Goal: Information Seeking & Learning: Learn about a topic

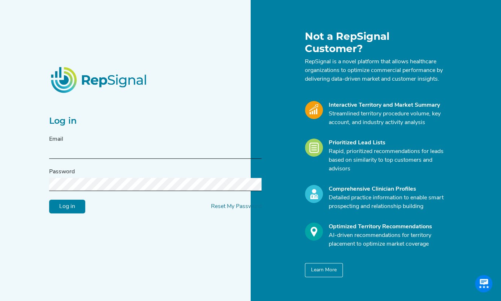
click at [89, 145] on input "text" at bounding box center [155, 151] width 213 height 13
type input "[EMAIL_ADDRESS][DOMAIN_NAME]"
click at [49, 200] on input "Log in" at bounding box center [67, 207] width 36 height 14
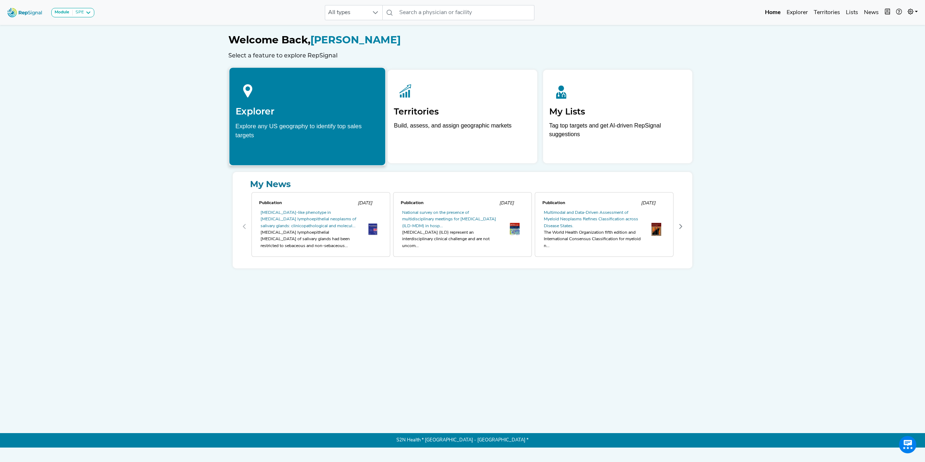
click at [322, 113] on h2 "Explorer" at bounding box center [308, 111] width 144 height 11
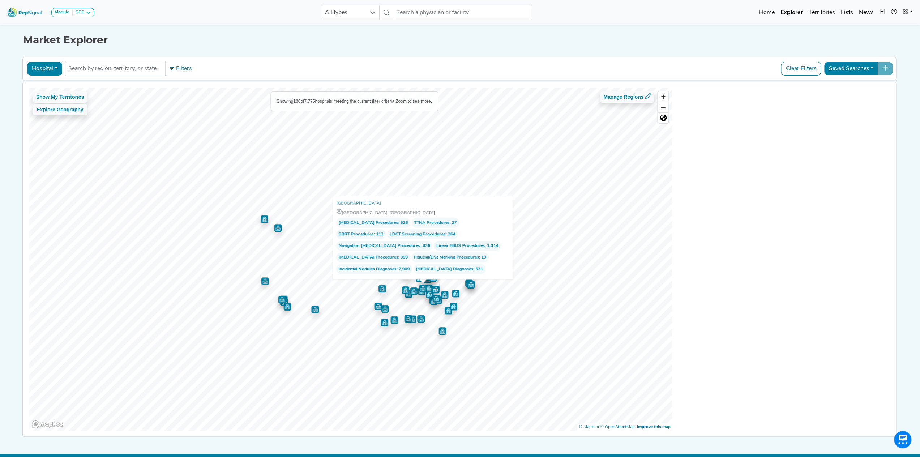
click at [415, 88] on div at bounding box center [350, 88] width 643 height 0
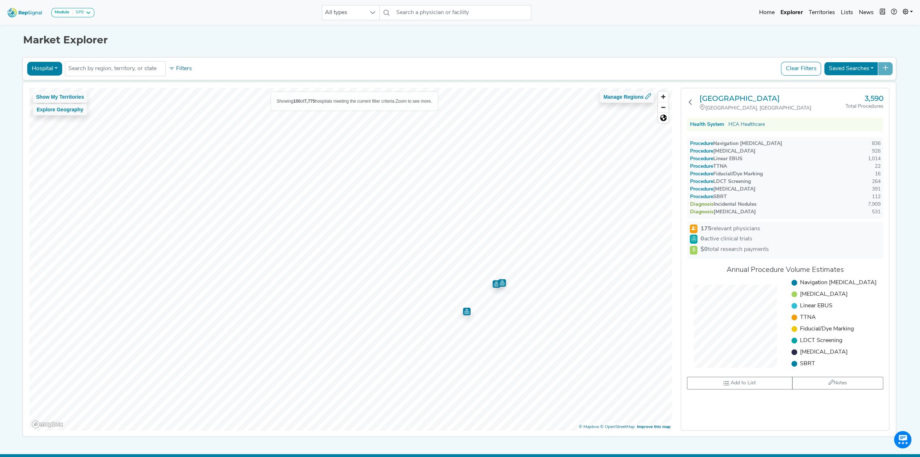
click at [415, 241] on img "Map marker" at bounding box center [502, 283] width 8 height 8
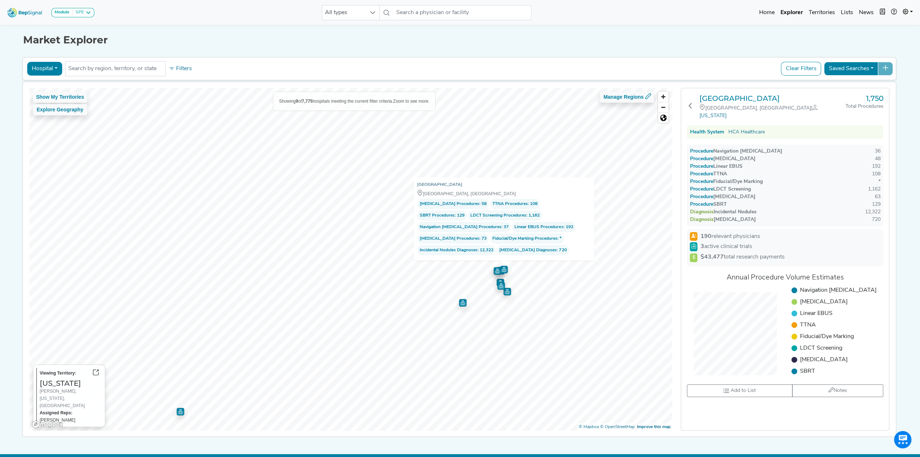
click at [415, 184] on link "[GEOGRAPHIC_DATA]" at bounding box center [439, 184] width 45 height 7
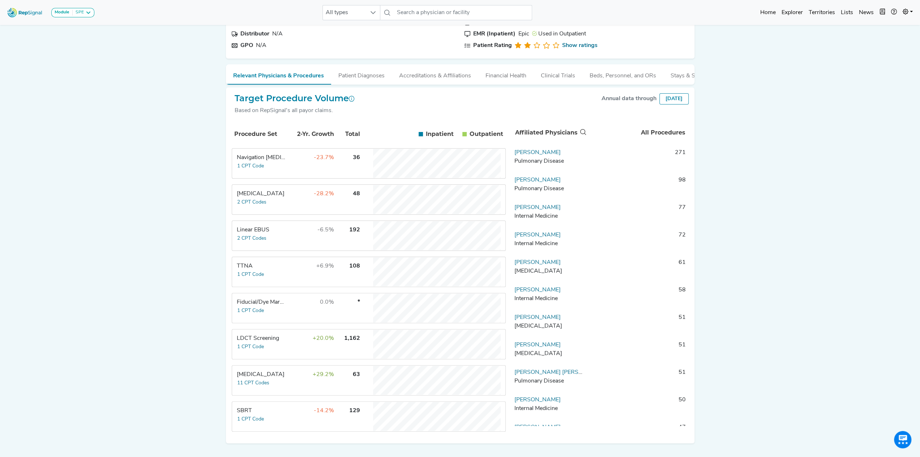
scroll to position [60, 1]
click at [276, 161] on div "Navigation [MEDICAL_DATA]" at bounding box center [262, 157] width 50 height 9
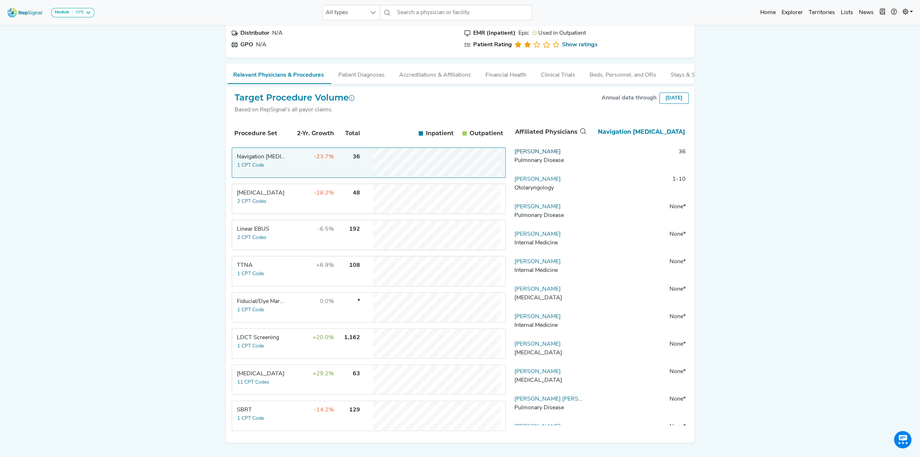
click at [547, 155] on link "[PERSON_NAME]" at bounding box center [537, 152] width 46 height 6
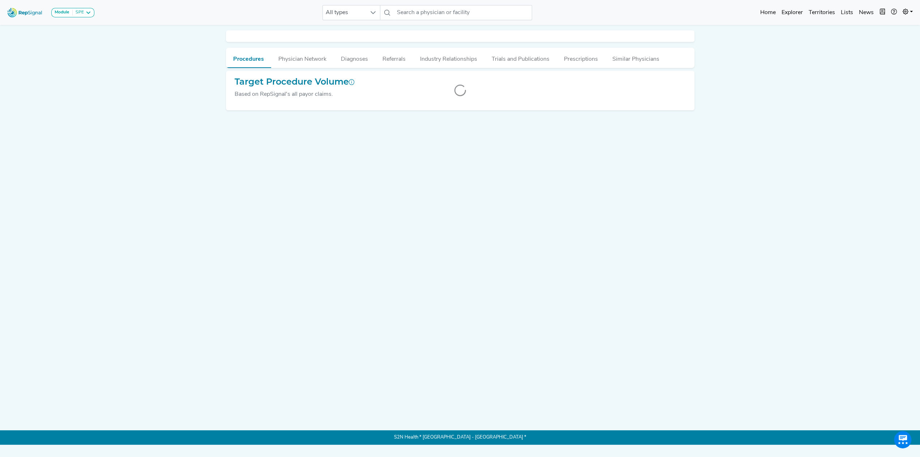
click at [382, 125] on div "Procedures Physician Network Diagnoses Referrals Industry Relationships Trials …" at bounding box center [460, 219] width 477 height 388
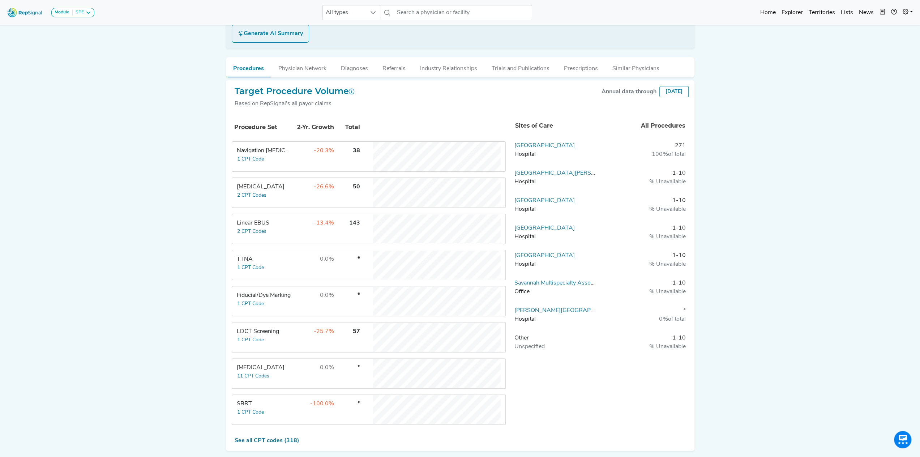
click at [281, 43] on button "Generate AI Summary" at bounding box center [270, 34] width 77 height 18
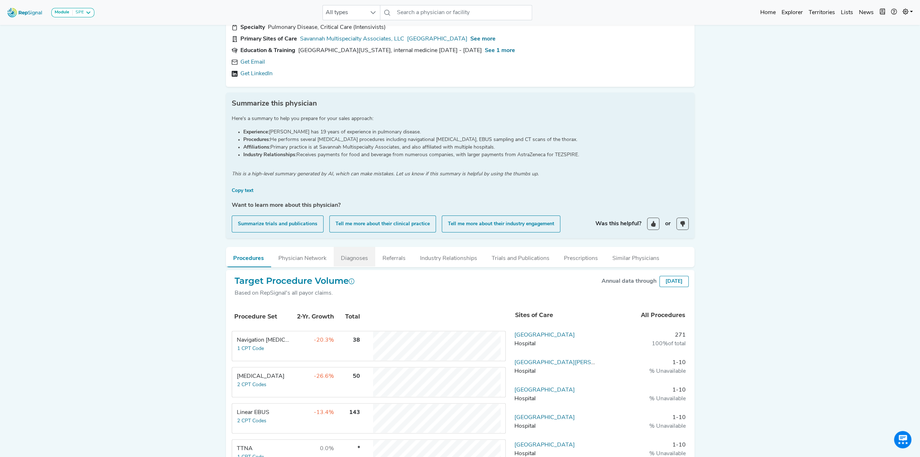
scroll to position [59, 0]
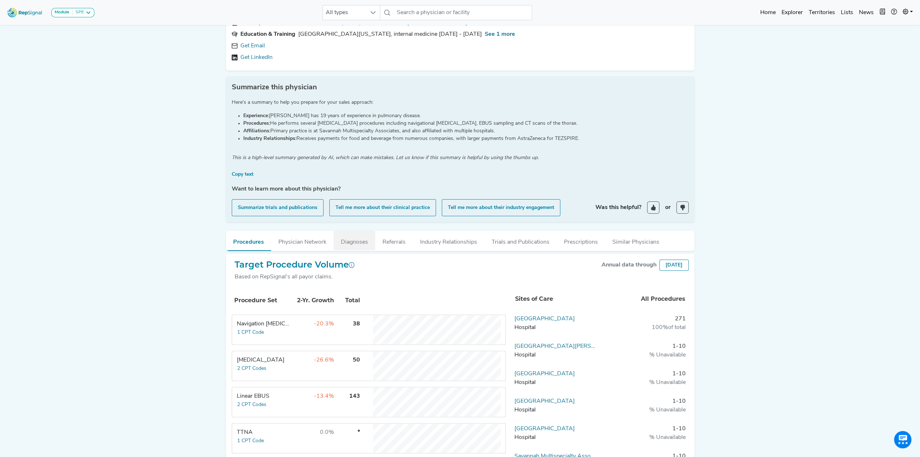
click at [356, 243] on button "Diagnoses" at bounding box center [355, 241] width 42 height 20
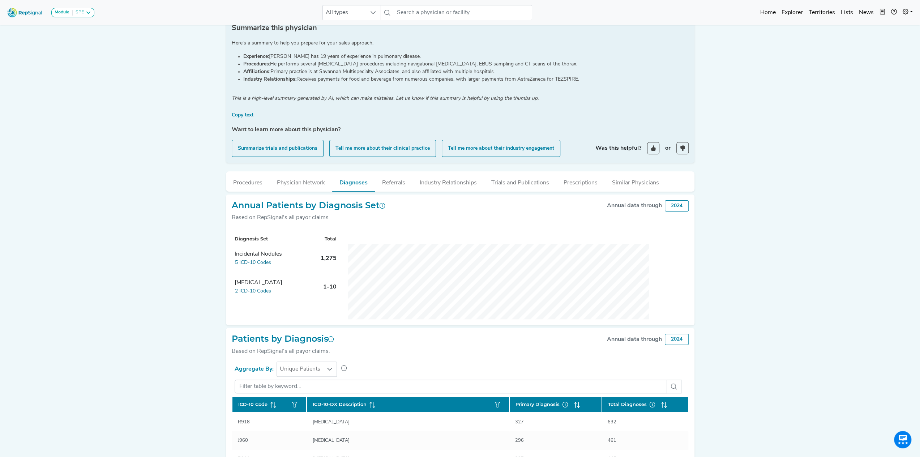
scroll to position [127, 0]
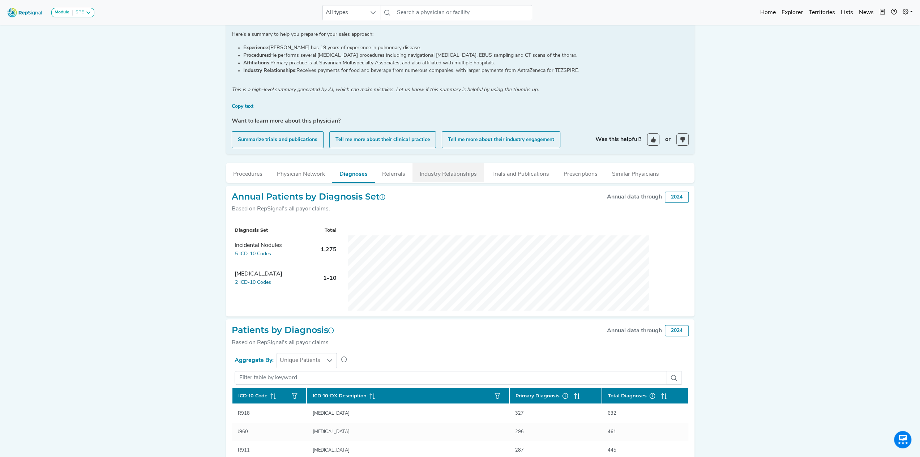
click at [455, 170] on button "Industry Relationships" at bounding box center [448, 173] width 72 height 20
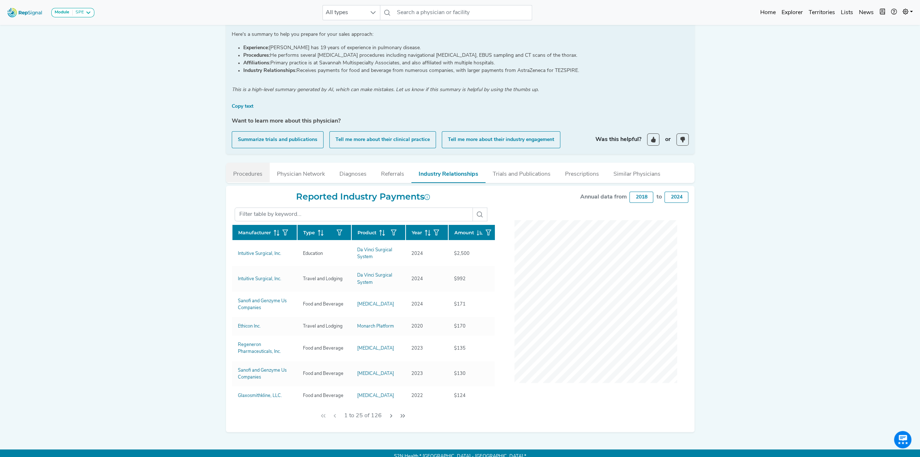
scroll to position [0, 0]
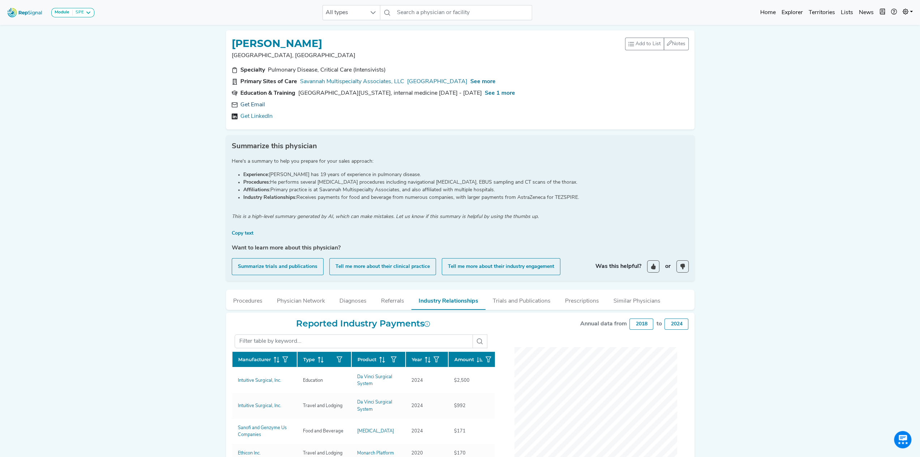
click at [254, 103] on link "Get Email" at bounding box center [252, 104] width 25 height 9
click at [250, 301] on button "Procedures" at bounding box center [248, 300] width 44 height 20
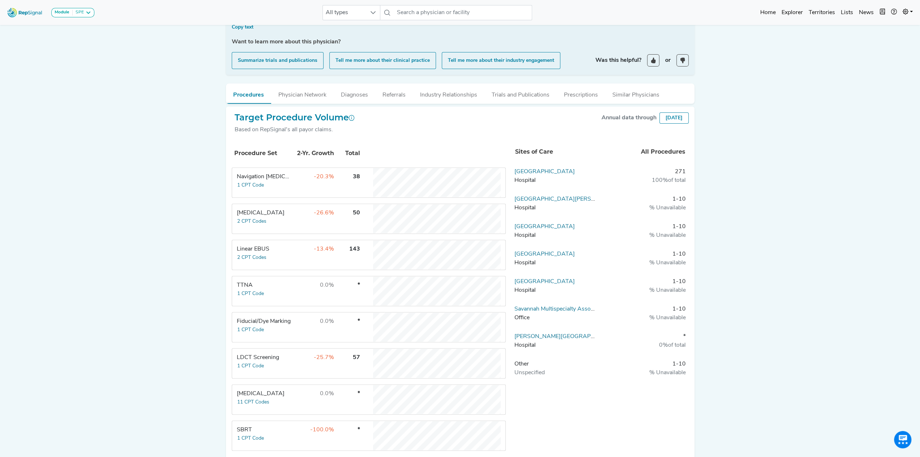
scroll to position [206, 0]
click at [256, 184] on button "1 CPT Code" at bounding box center [250, 185] width 27 height 8
click at [167, 205] on div "Module SPE Bronchoscopy Disposable Bronchoscope SBRT SPE TTNA Thoracic Surgery …" at bounding box center [460, 151] width 920 height 715
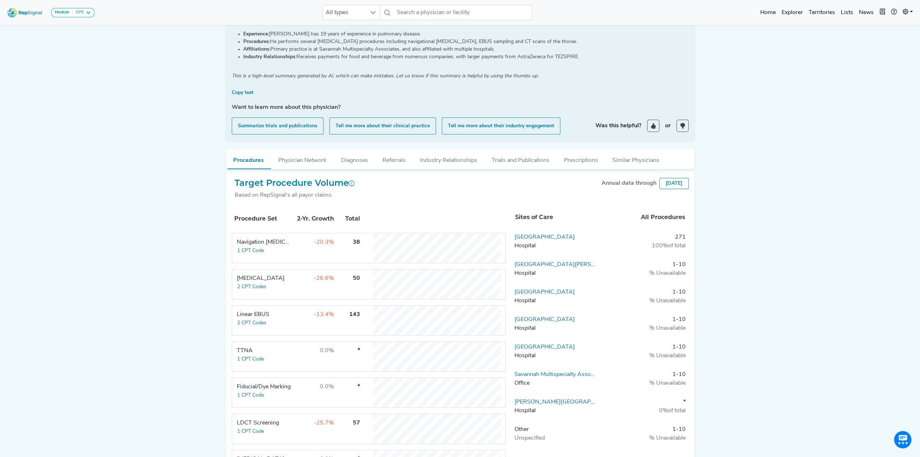
scroll to position [0, 0]
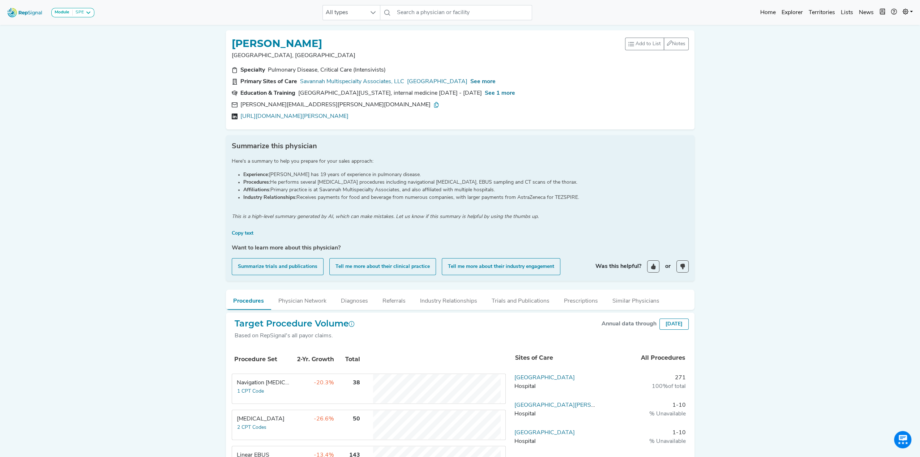
click at [30, 13] on img at bounding box center [24, 13] width 41 height 16
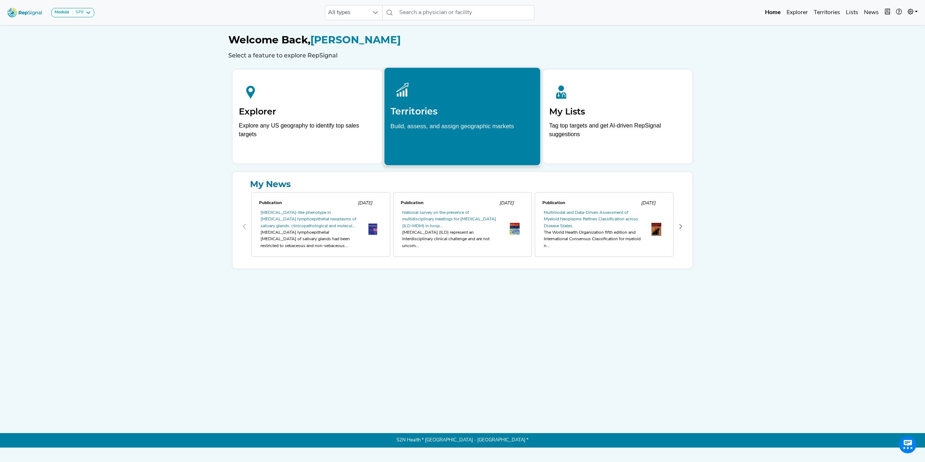
click at [452, 125] on p "Build, assess, and assign geographic markets" at bounding box center [463, 132] width 144 height 22
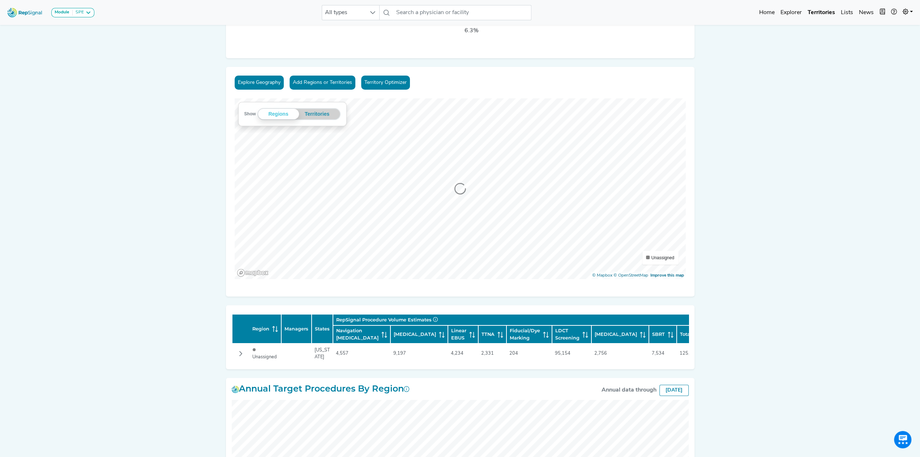
scroll to position [52, 0]
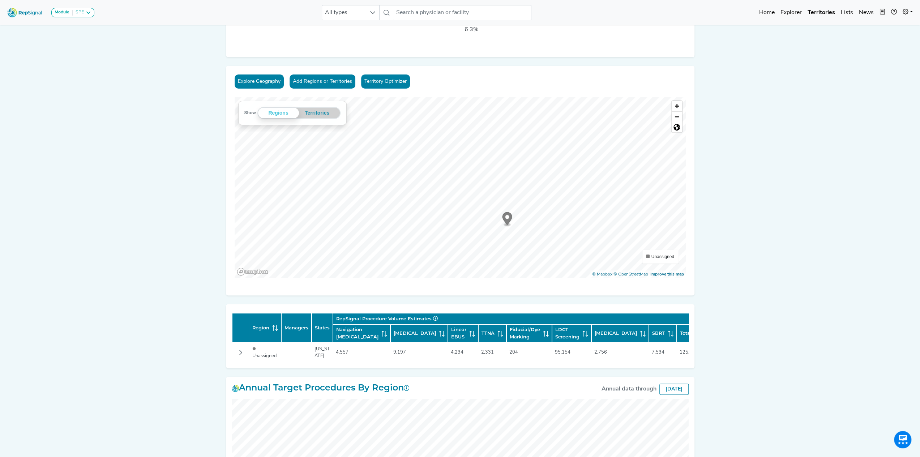
drag, startPoint x: 508, startPoint y: 222, endPoint x: 504, endPoint y: 219, distance: 5.0
click at [504, 219] on g "Map marker" at bounding box center [507, 219] width 10 height 14
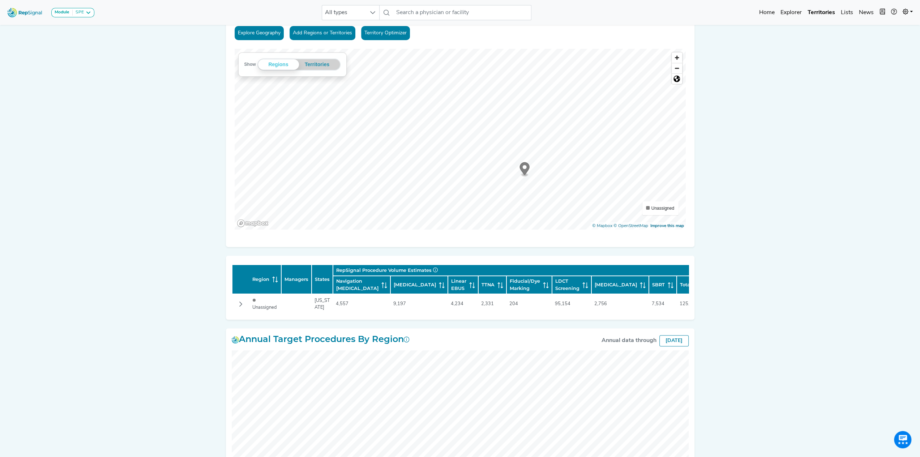
scroll to position [0, 0]
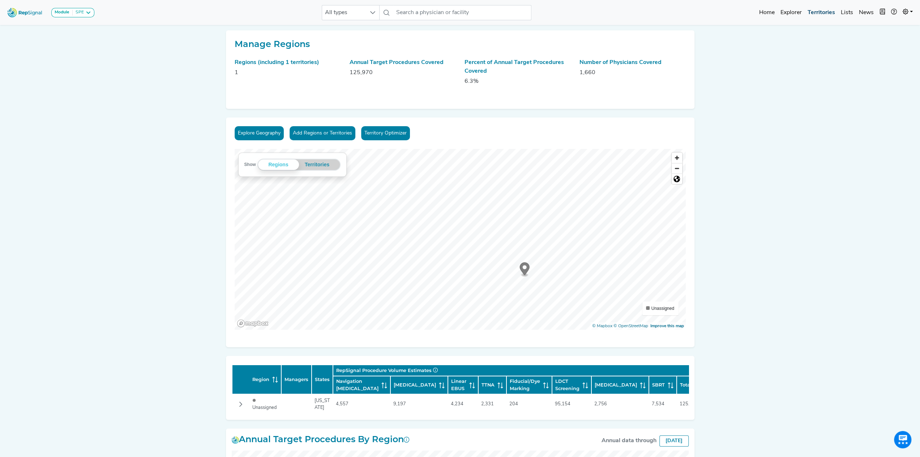
click at [818, 12] on link "Territories" at bounding box center [821, 12] width 33 height 14
